Goal: Task Accomplishment & Management: Use online tool/utility

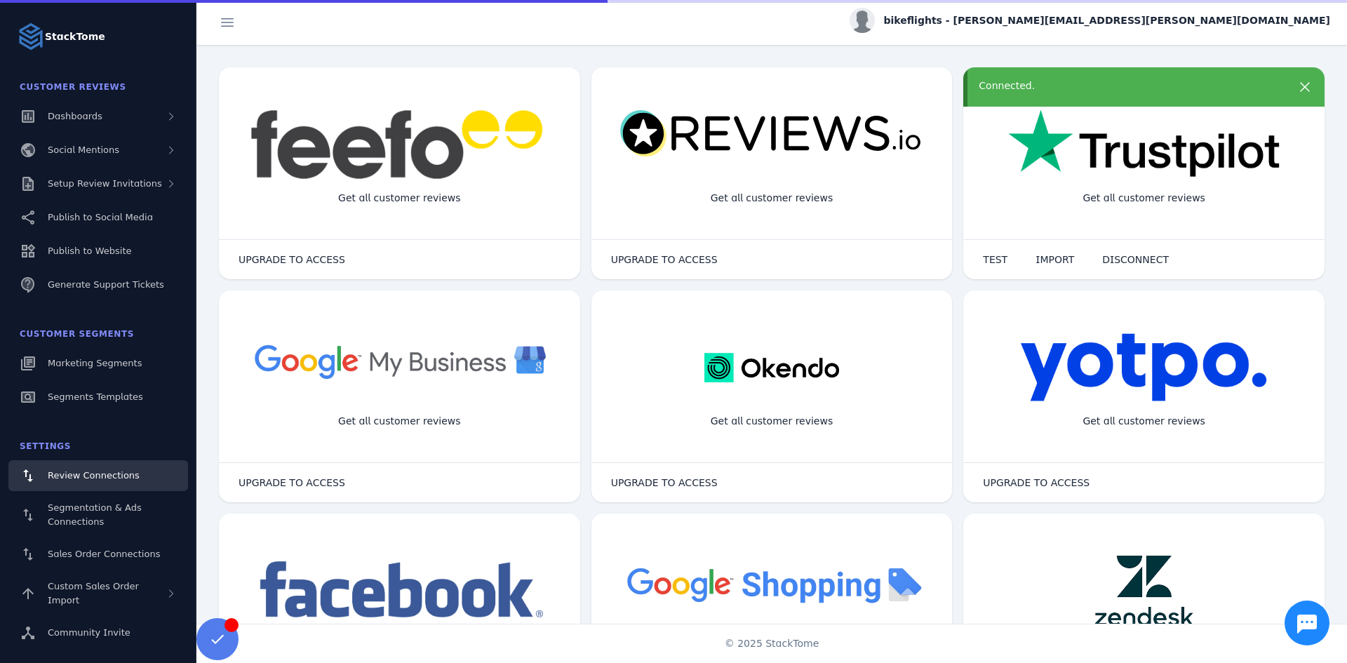
scroll to position [17, 0]
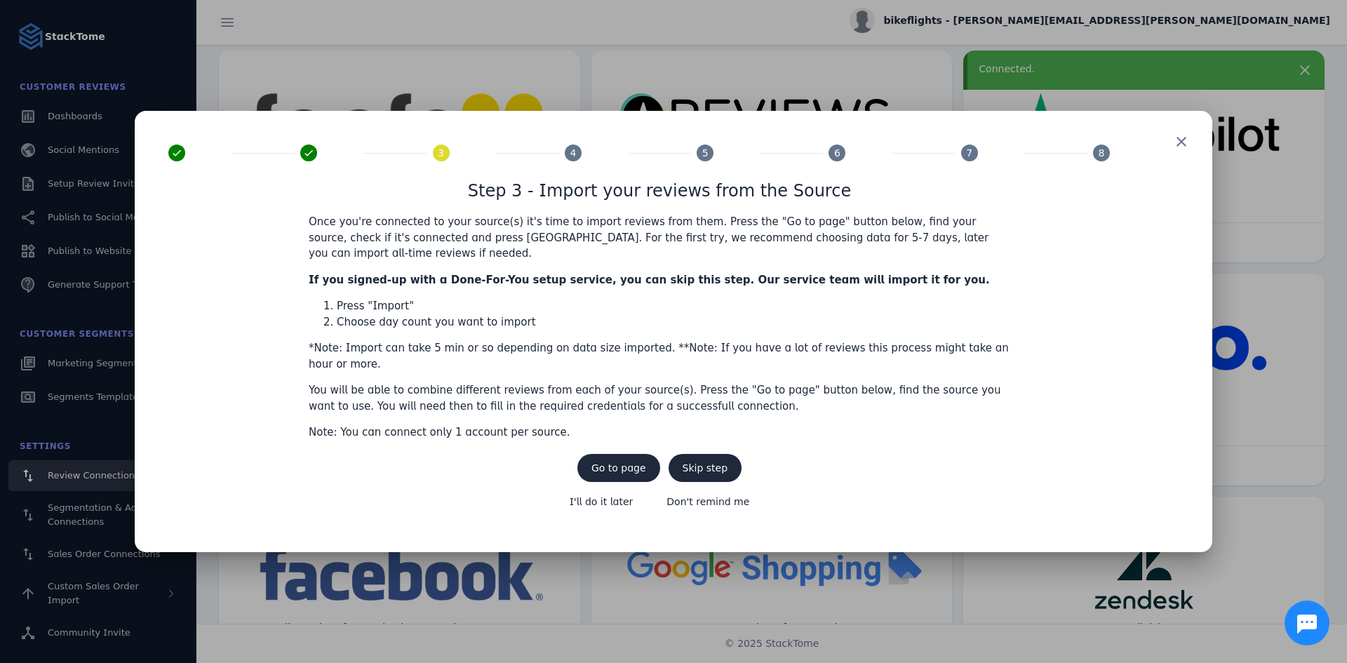
drag, startPoint x: 706, startPoint y: 458, endPoint x: 565, endPoint y: 436, distance: 142.8
click at [565, 436] on span "Step 3 - Import your reviews from the Source Once you're connected to your sour…" at bounding box center [659, 348] width 982 height 340
click at [607, 463] on span "Go to page" at bounding box center [618, 468] width 55 height 10
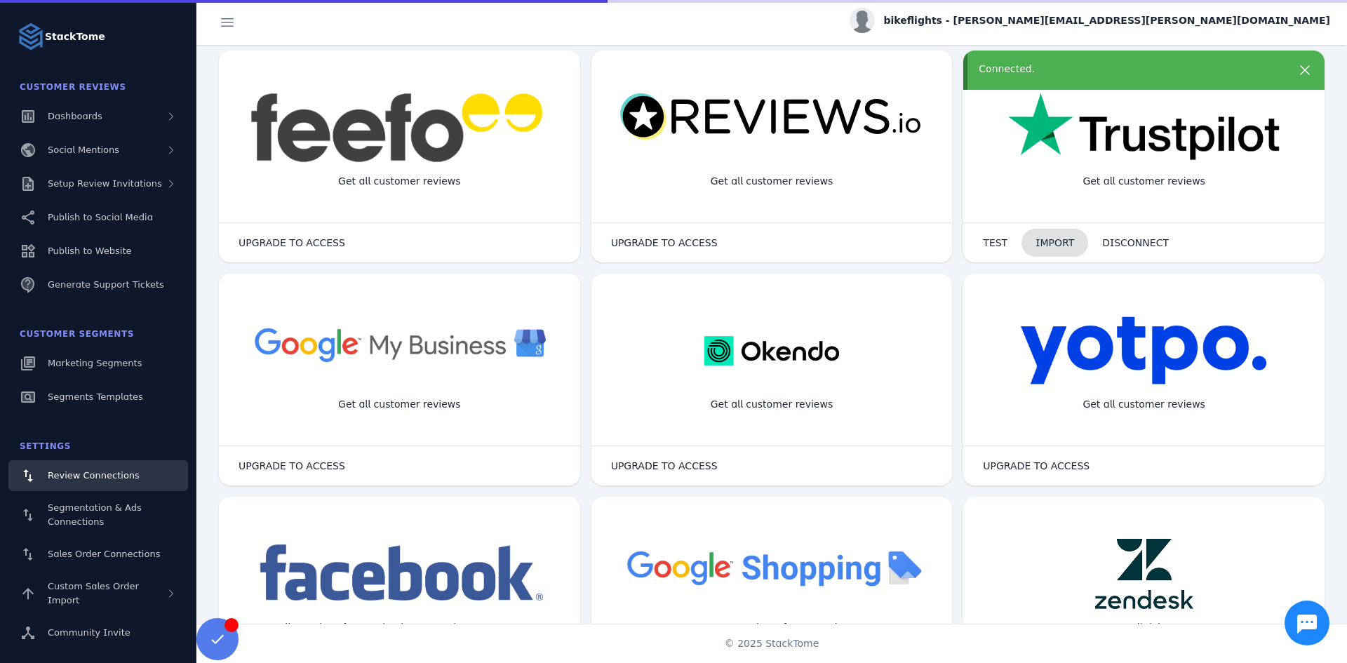
click at [1059, 238] on span "IMPORT" at bounding box center [1054, 243] width 39 height 10
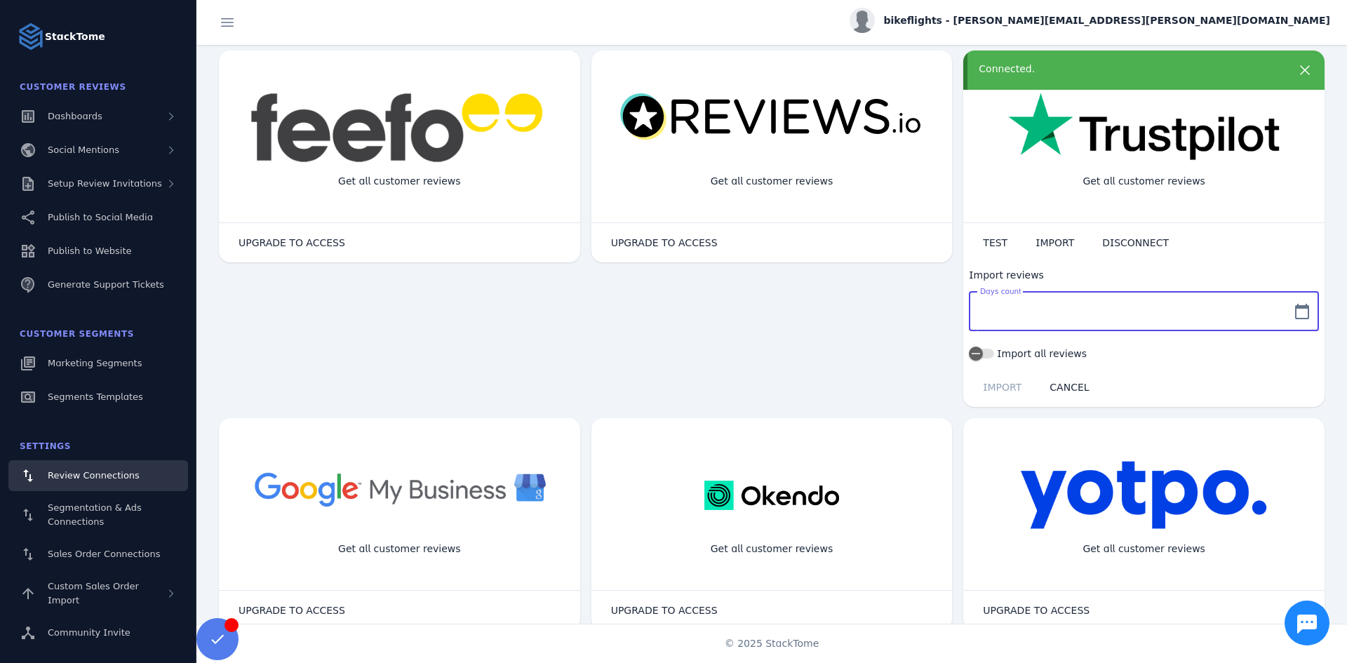
click at [1040, 303] on input "Days count" at bounding box center [1131, 311] width 302 height 17
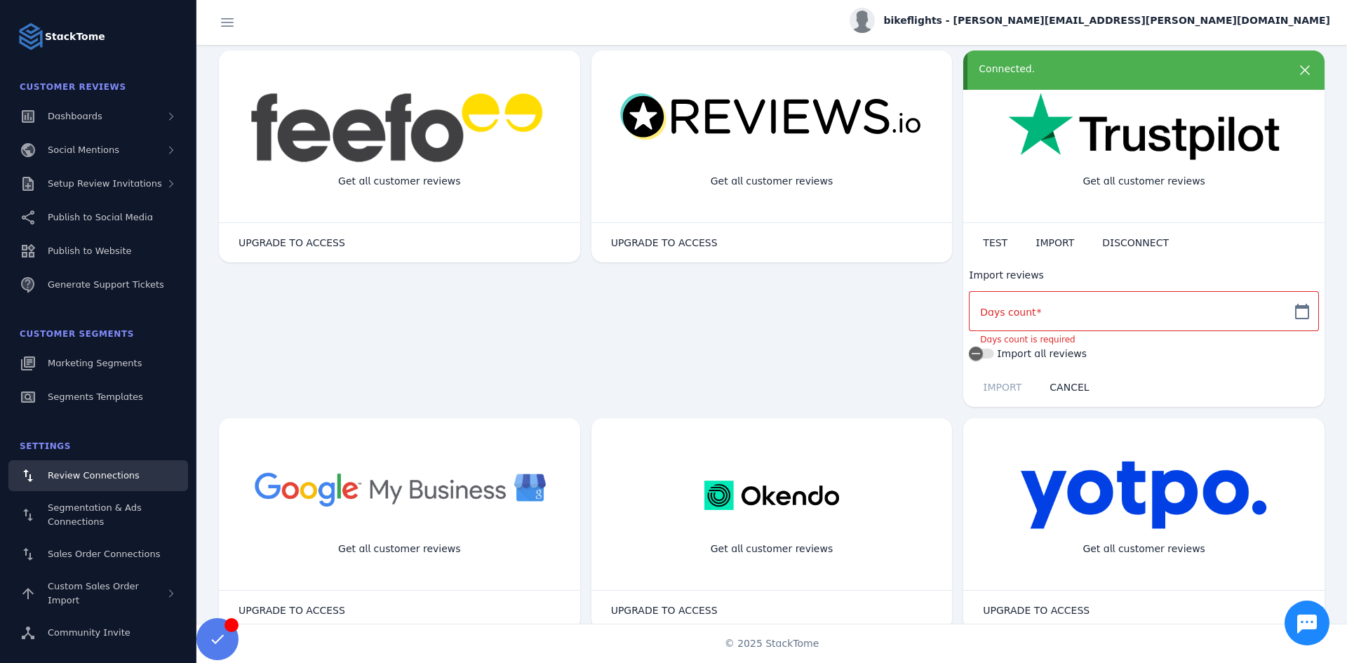
click at [1166, 385] on div "IMPORT CANCEL" at bounding box center [1143, 387] width 361 height 39
click at [994, 352] on label "Import all reviews" at bounding box center [1040, 353] width 93 height 17
click at [993, 352] on button "Import all reviews" at bounding box center [981, 354] width 25 height 10
click at [993, 353] on div "button" at bounding box center [987, 354] width 28 height 28
click at [1195, 309] on input "Days count" at bounding box center [1131, 311] width 302 height 17
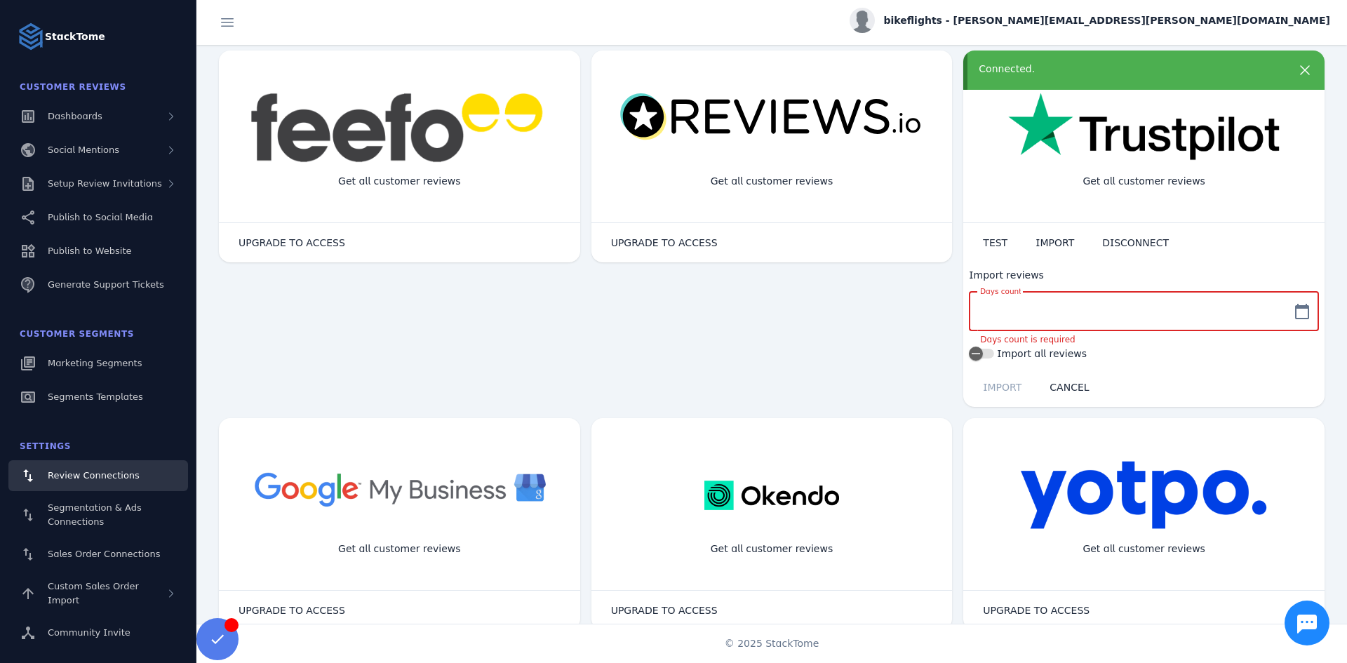
click at [1004, 358] on label "Import all reviews" at bounding box center [1040, 353] width 93 height 17
click at [994, 358] on button "Import all reviews" at bounding box center [981, 354] width 25 height 10
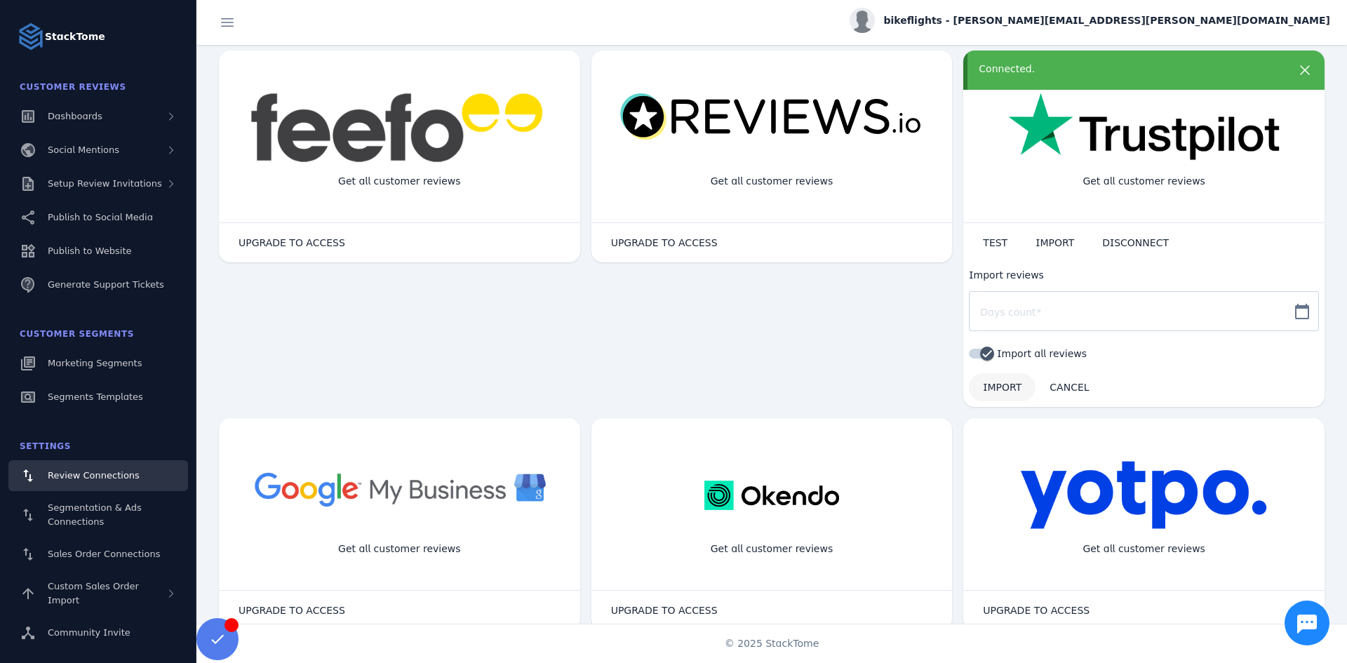
click at [1004, 386] on span "IMPORT" at bounding box center [1002, 387] width 39 height 10
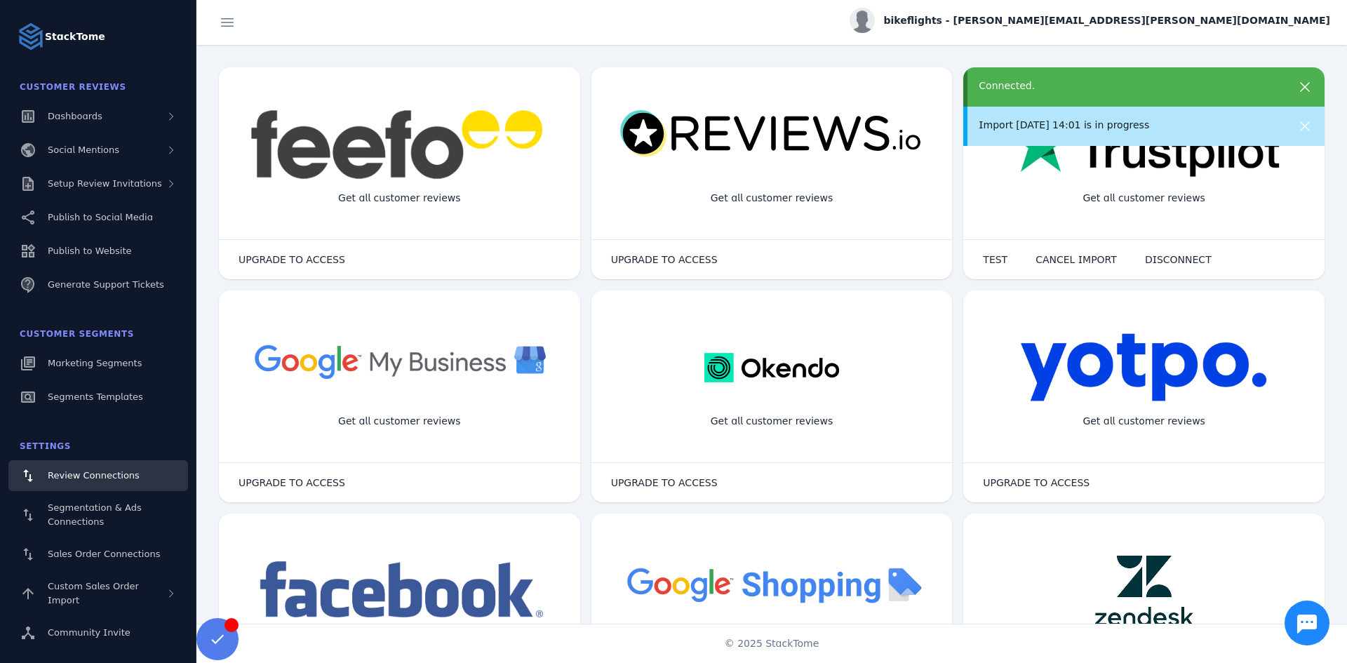
click at [1025, 90] on div "Connected." at bounding box center [1129, 86] width 301 height 15
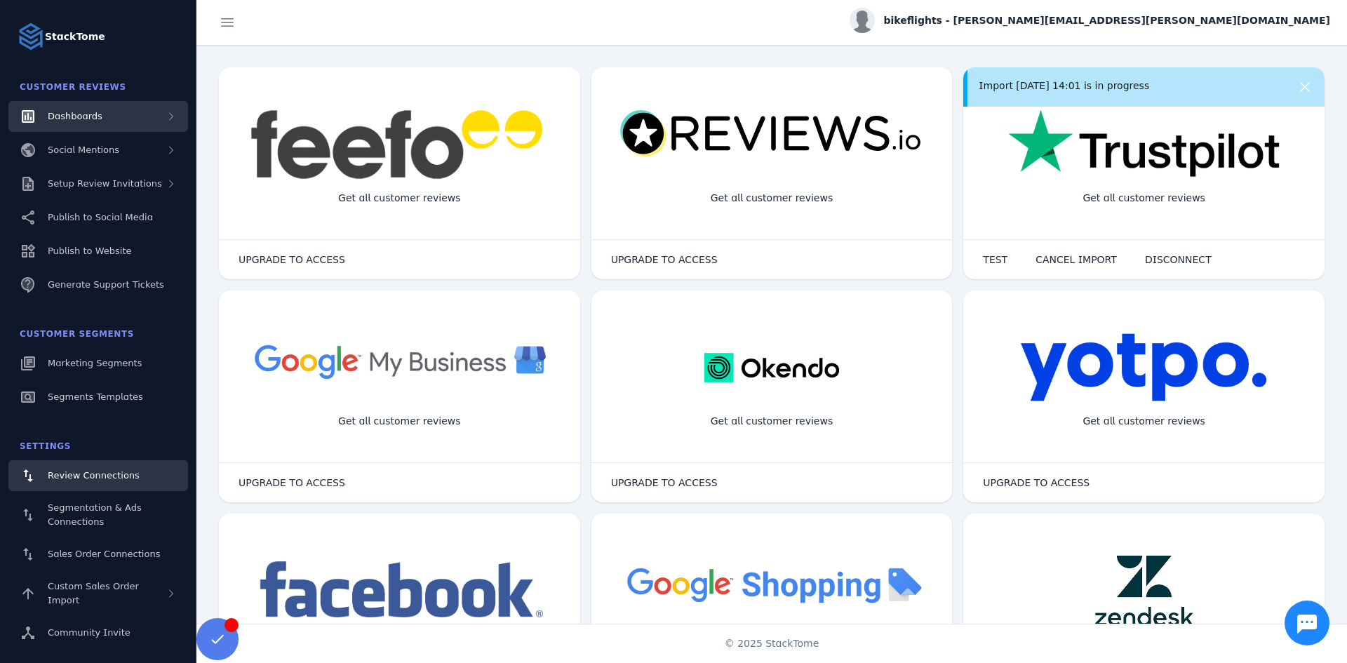
click at [83, 119] on span "Dashboards" at bounding box center [75, 116] width 55 height 11
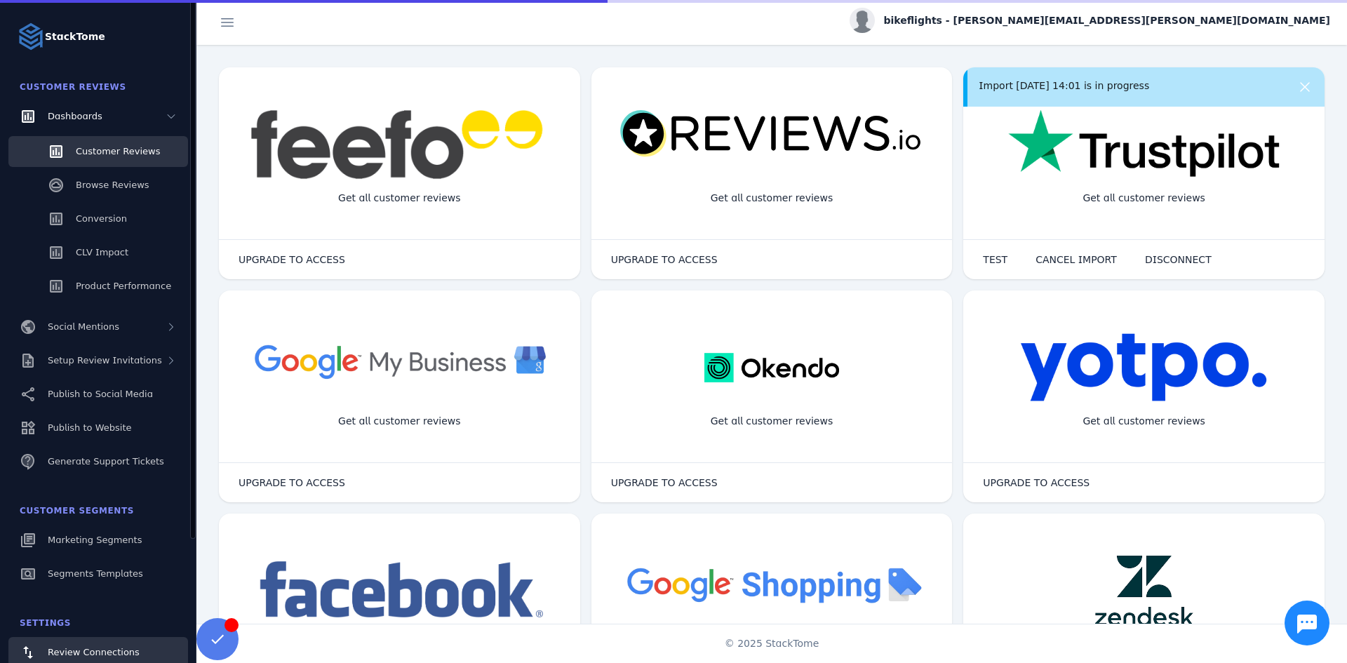
click at [100, 149] on span "Customer Reviews" at bounding box center [118, 151] width 84 height 11
